Goal: Navigation & Orientation: Find specific page/section

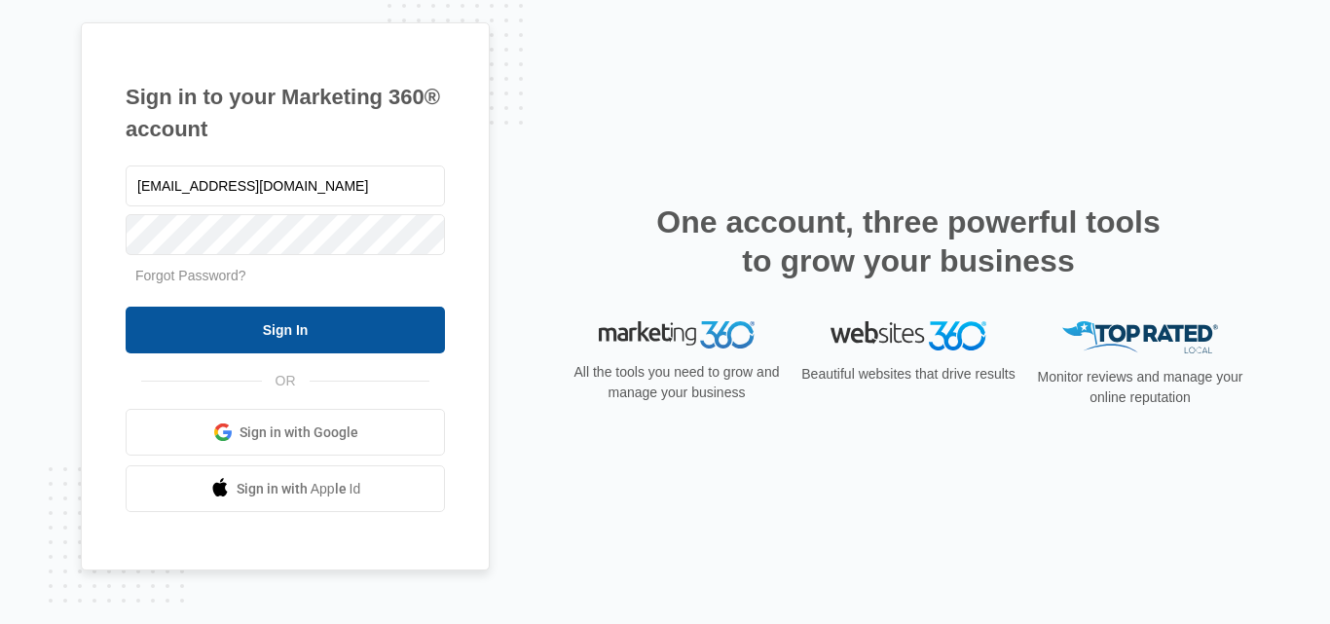
click at [329, 341] on input "Sign In" at bounding box center [285, 330] width 319 height 47
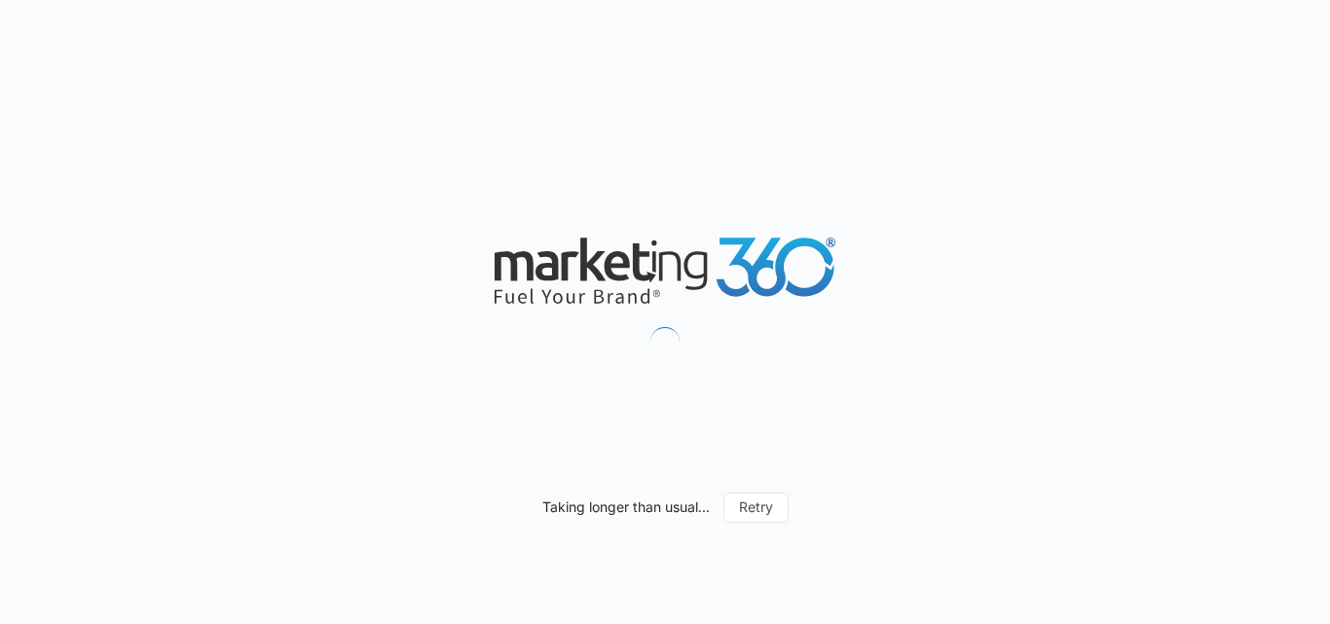
click at [325, 318] on div "Taking longer than usual... Retry" at bounding box center [665, 312] width 1330 height 624
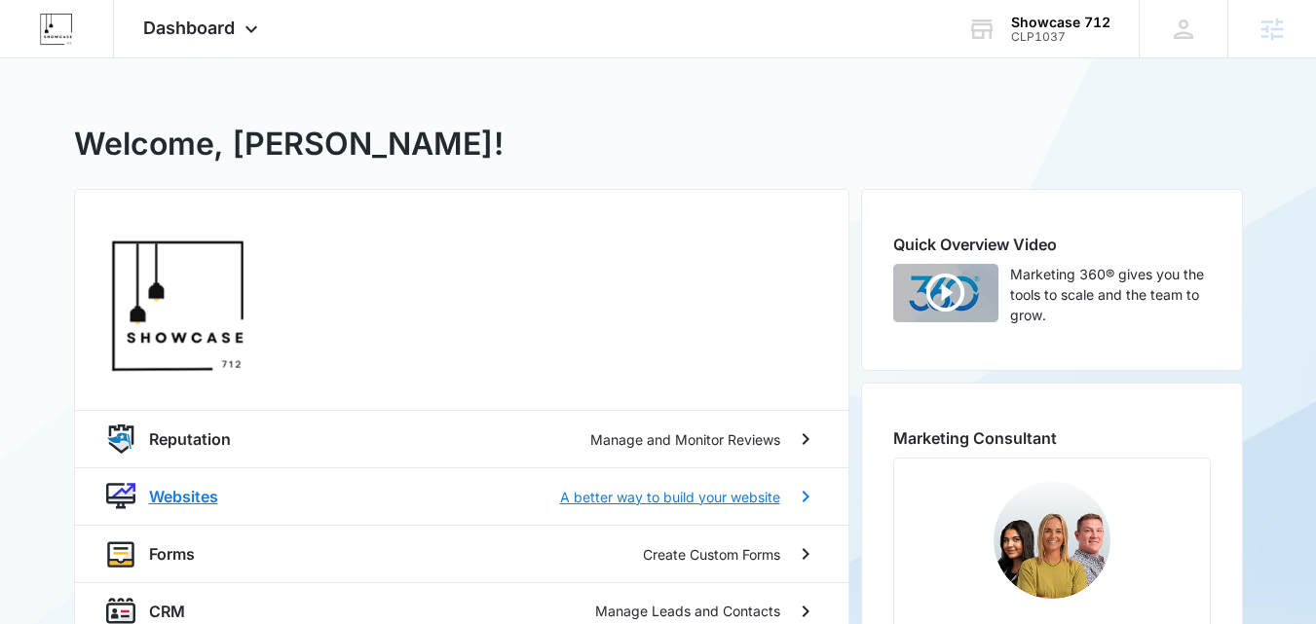
click at [181, 492] on p "Websites" at bounding box center [183, 496] width 69 height 23
